Goal: Task Accomplishment & Management: Use online tool/utility

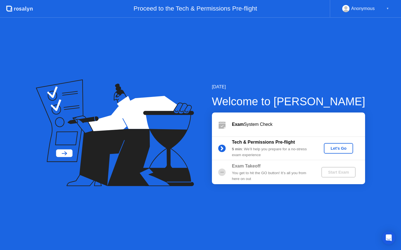
click at [335, 147] on div "Let's Go" at bounding box center [338, 148] width 25 height 4
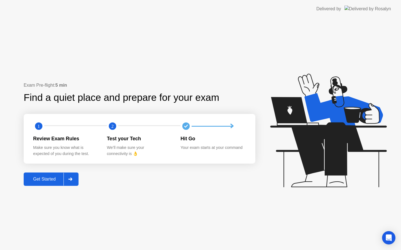
click at [49, 177] on div "Get Started" at bounding box center [44, 179] width 38 height 5
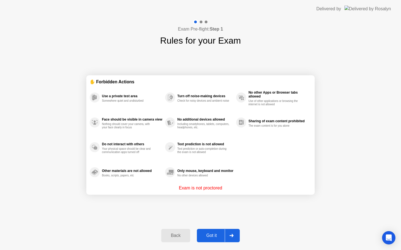
click at [204, 188] on p "Exam is not proctored" at bounding box center [200, 188] width 43 height 7
click at [213, 234] on div "Got it" at bounding box center [211, 235] width 26 height 5
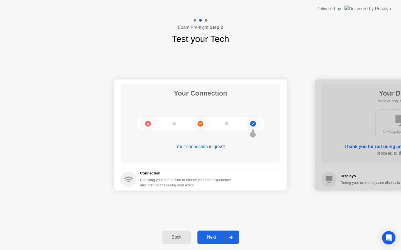
click at [252, 124] on icon at bounding box center [252, 123] width 3 height 3
click at [213, 236] on div "Next" at bounding box center [211, 237] width 25 height 5
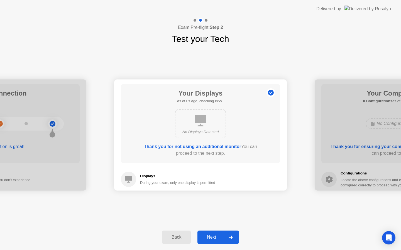
click at [214, 235] on div "Next" at bounding box center [211, 237] width 25 height 5
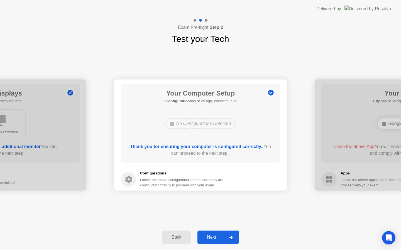
click at [214, 235] on div "Next" at bounding box center [211, 237] width 25 height 5
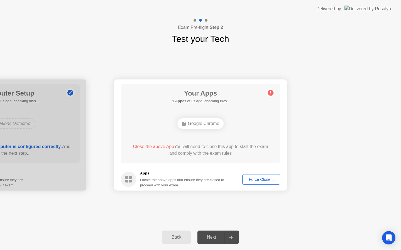
click at [259, 181] on div "Force Close..." at bounding box center [261, 179] width 34 height 4
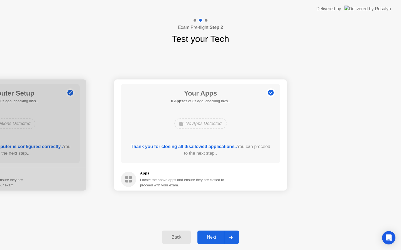
click at [219, 238] on div "Next" at bounding box center [211, 237] width 25 height 5
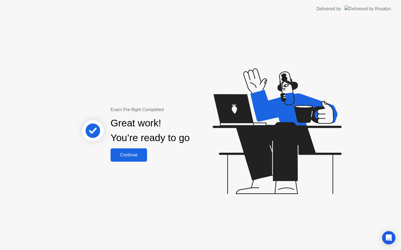
click at [134, 157] on div "Continue" at bounding box center [128, 155] width 33 height 5
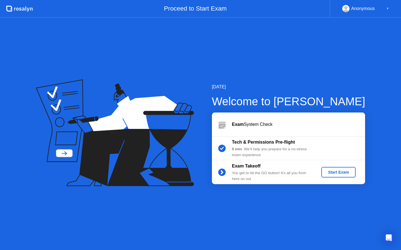
click at [334, 174] on div "Start Exam" at bounding box center [338, 172] width 30 height 4
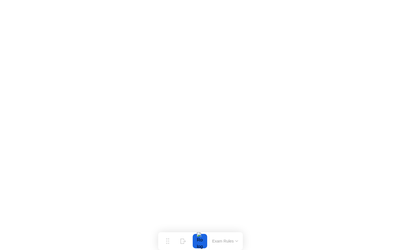
click at [228, 240] on button "Exam Rules" at bounding box center [224, 241] width 29 height 5
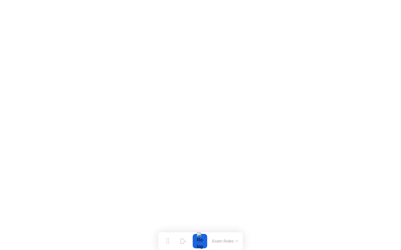
click at [219, 239] on button "Exam Rules" at bounding box center [224, 241] width 29 height 5
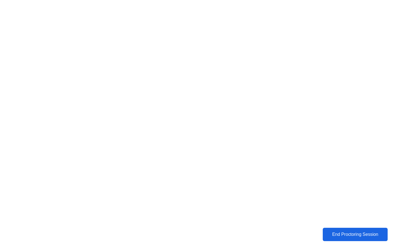
click at [340, 236] on div "End Proctoring Session" at bounding box center [355, 234] width 62 height 5
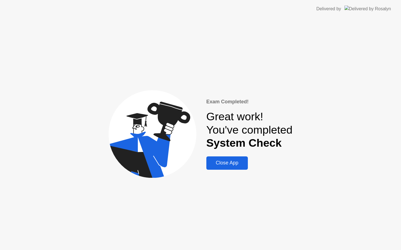
click at [224, 167] on button "Close App" at bounding box center [226, 163] width 41 height 13
